Goal: Task Accomplishment & Management: Manage account settings

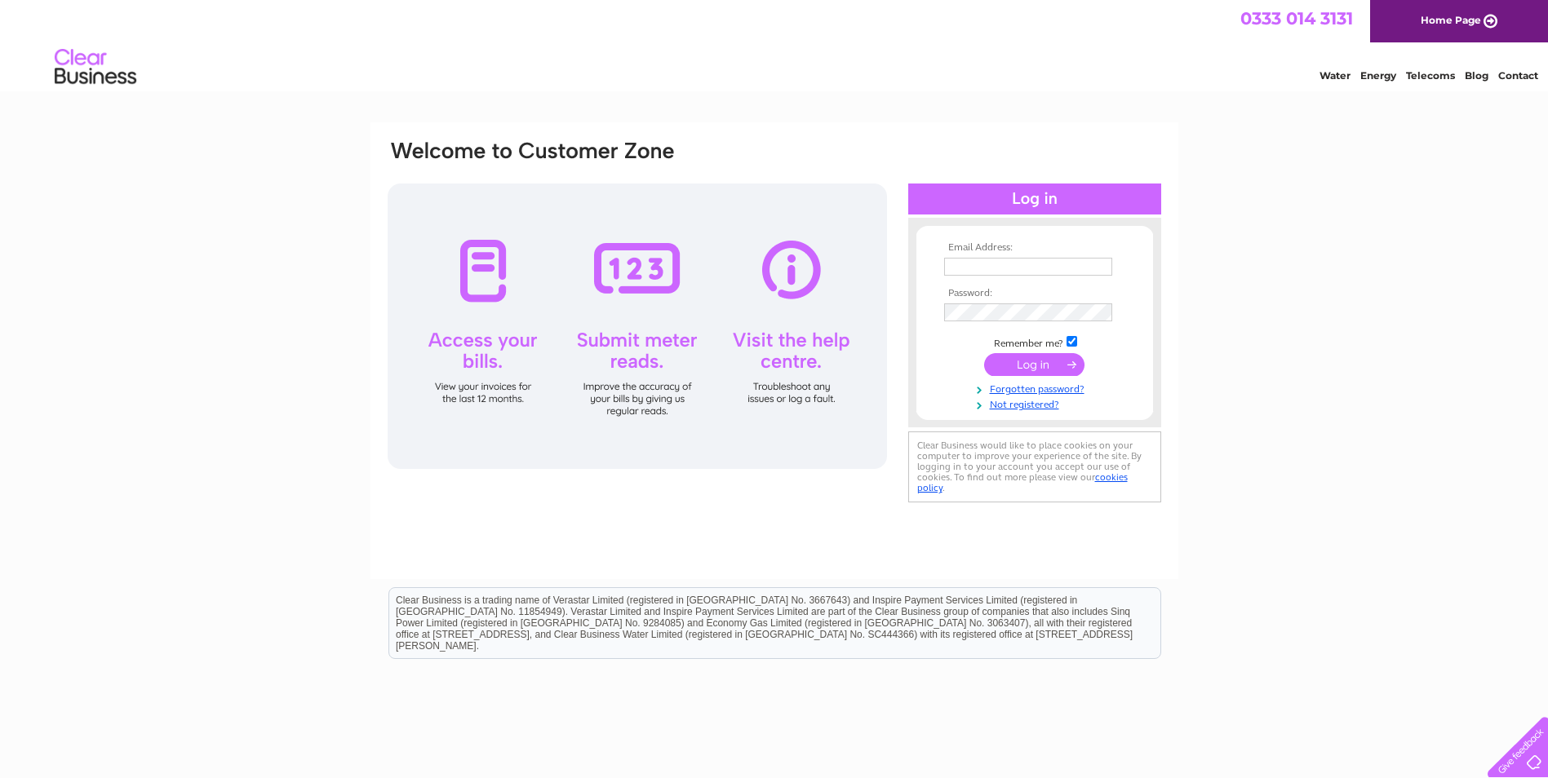
type input "christine@poppyclub.com"
click at [1036, 365] on input "submit" at bounding box center [1034, 364] width 100 height 23
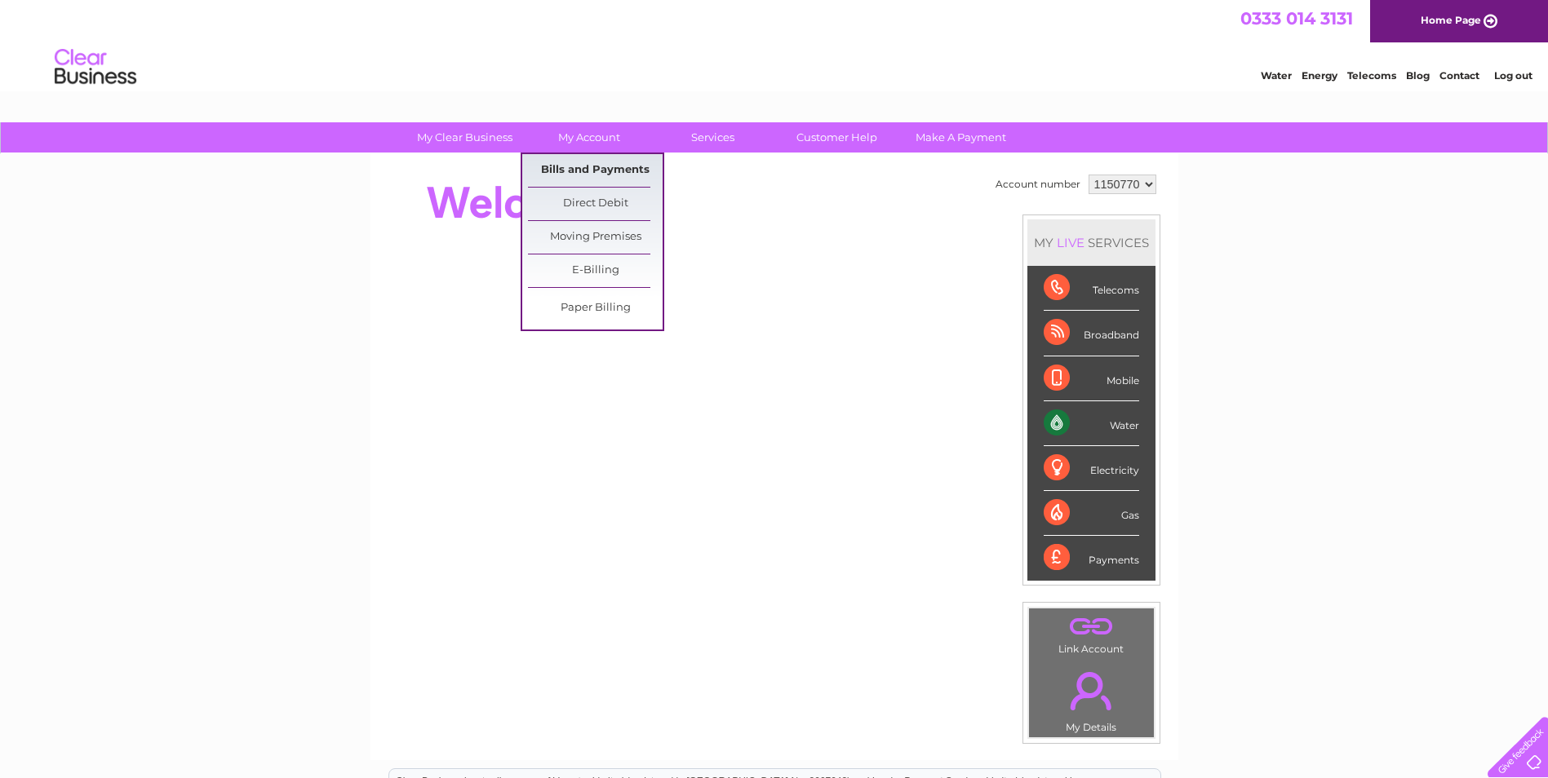
click at [579, 175] on link "Bills and Payments" at bounding box center [595, 170] width 135 height 33
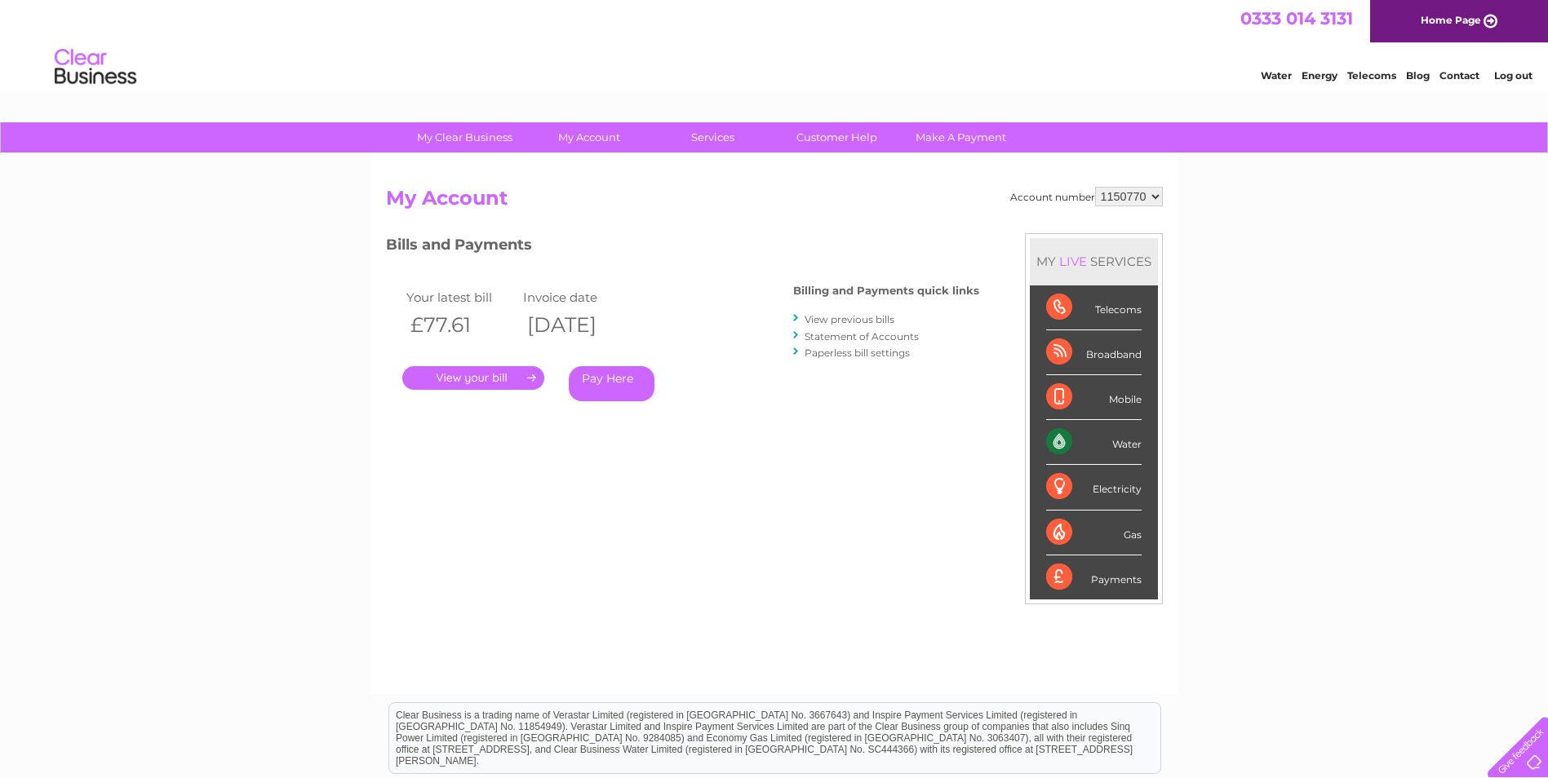
click at [530, 384] on link "." at bounding box center [473, 378] width 142 height 24
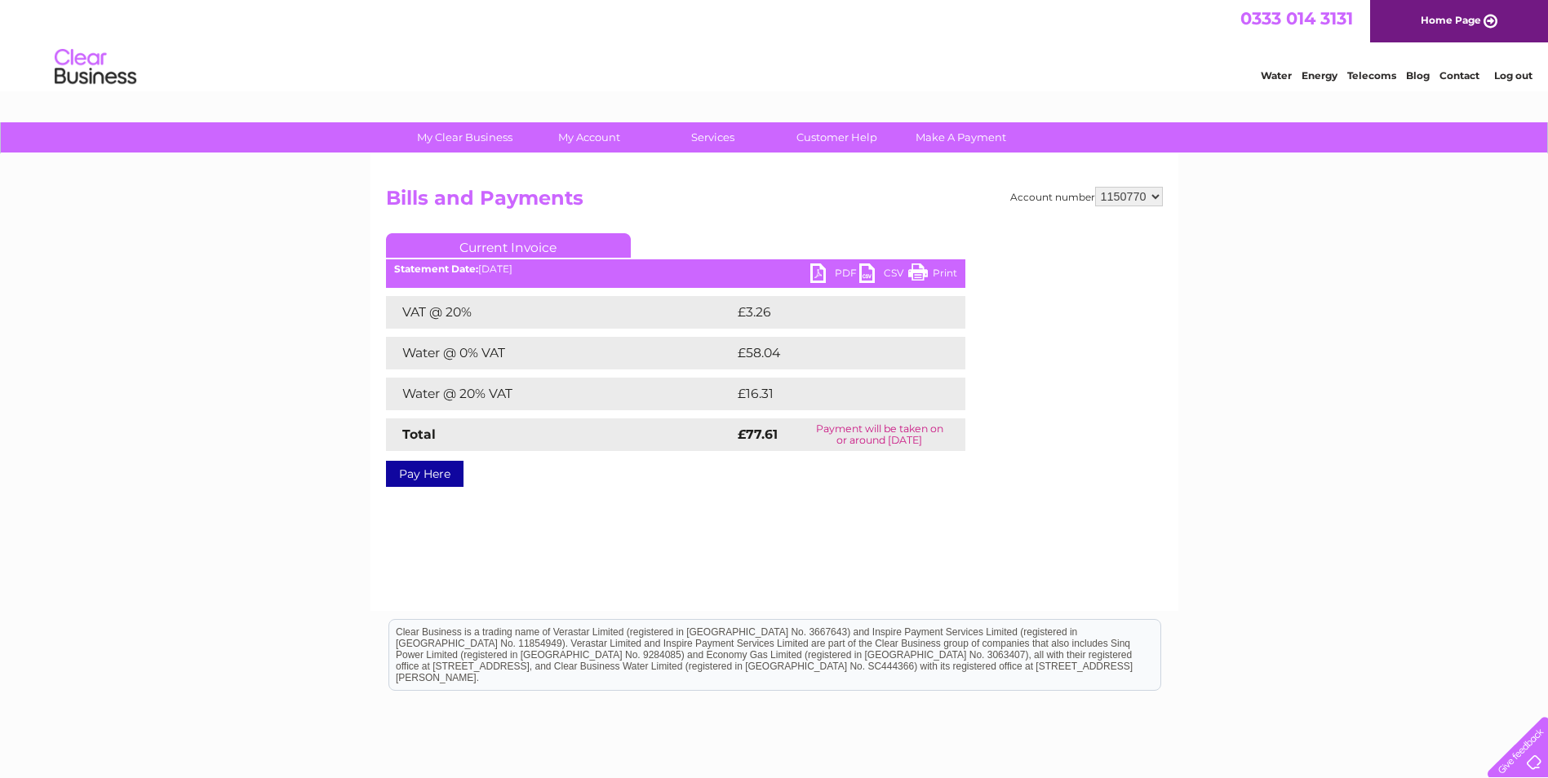
click at [828, 278] on link "PDF" at bounding box center [834, 276] width 49 height 24
